Goal: Information Seeking & Learning: Learn about a topic

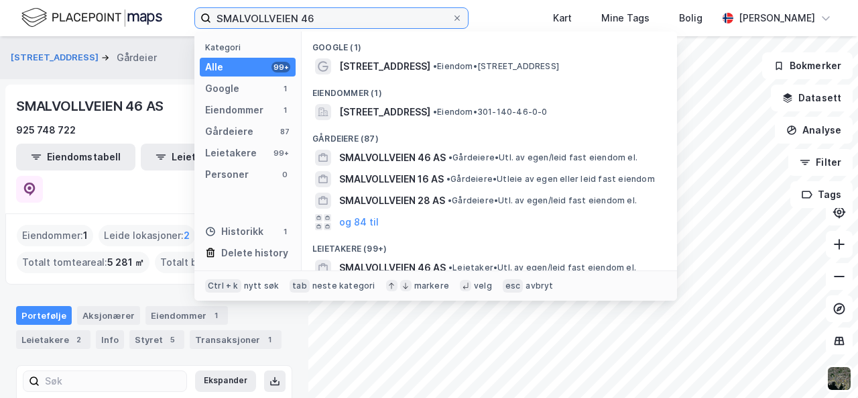
click at [298, 15] on input "SMALVOLLVEIEN 46" at bounding box center [331, 18] width 241 height 20
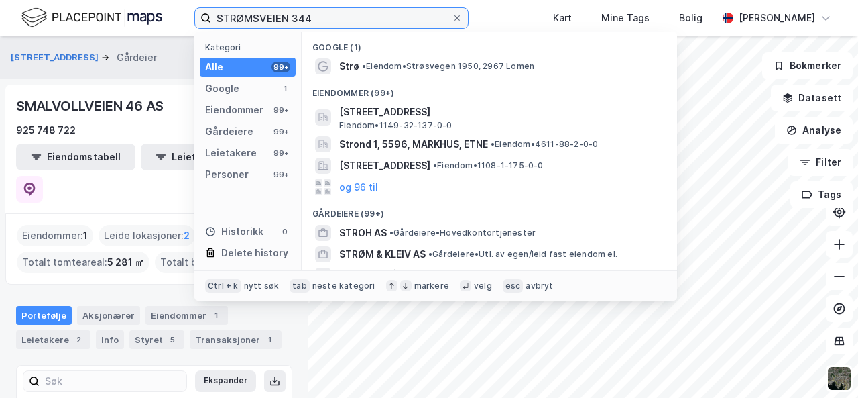
type input "STRØMSVEIEN 344"
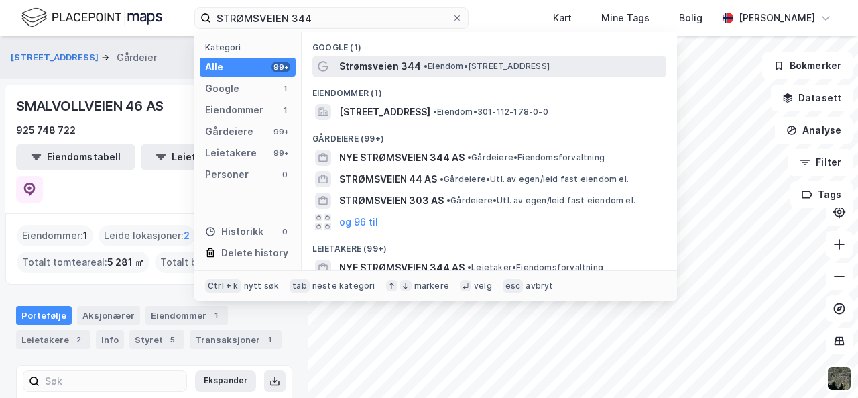
click at [425, 70] on span "•" at bounding box center [426, 66] width 4 height 10
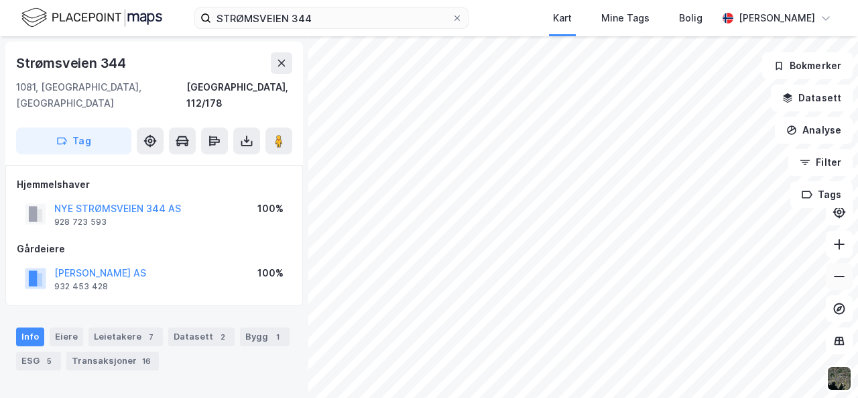
click at [843, 282] on icon at bounding box center [839, 275] width 13 height 13
click at [840, 273] on icon at bounding box center [839, 275] width 13 height 13
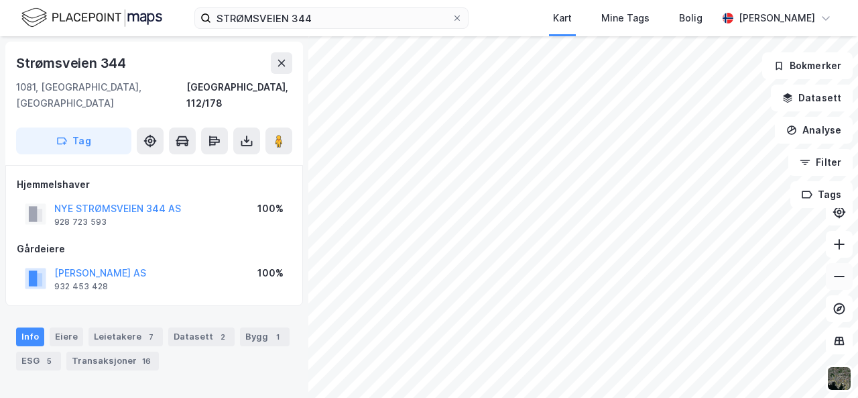
click at [840, 273] on icon at bounding box center [839, 275] width 13 height 13
click at [842, 246] on icon at bounding box center [839, 243] width 13 height 13
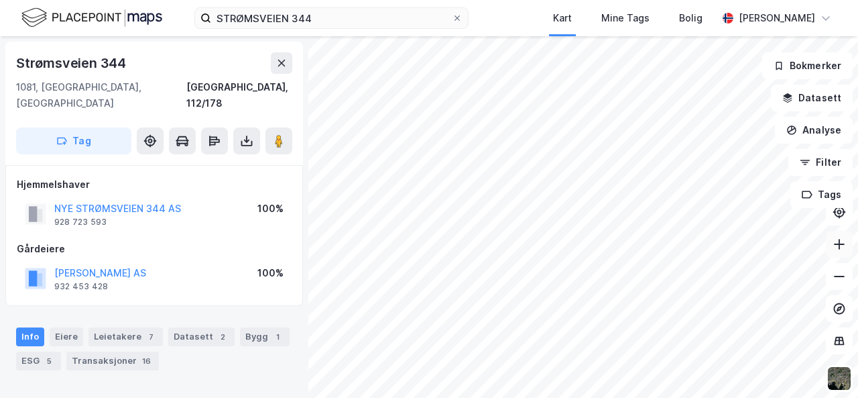
click at [839, 245] on icon at bounding box center [839, 244] width 1 height 11
click at [787, 0] on html "STRØMSVEIEN 344 Kart Mine Tags Bolig [PERSON_NAME] Strømsveien [GEOGRAPHIC_DATA…" at bounding box center [429, 199] width 858 height 398
click at [280, 371] on div "Strømsveien [GEOGRAPHIC_DATA], [GEOGRAPHIC_DATA] [GEOGRAPHIC_DATA], 116/21 Tag …" at bounding box center [429, 216] width 858 height 361
click at [365, 397] on html "STRØMSVEIEN 344 Kart Mine Tags Bolig [PERSON_NAME] Strømsveien [GEOGRAPHIC_DATA…" at bounding box center [429, 199] width 858 height 398
